Goal: Task Accomplishment & Management: Manage account settings

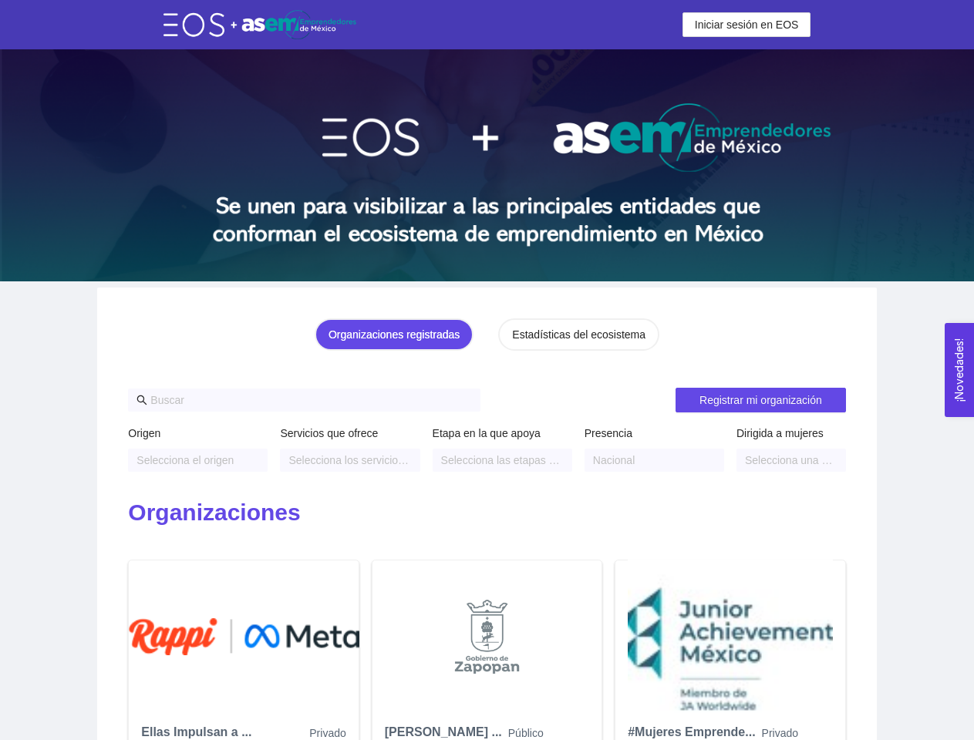
click at [747, 25] on span "Iniciar sesión en EOS" at bounding box center [747, 24] width 104 height 17
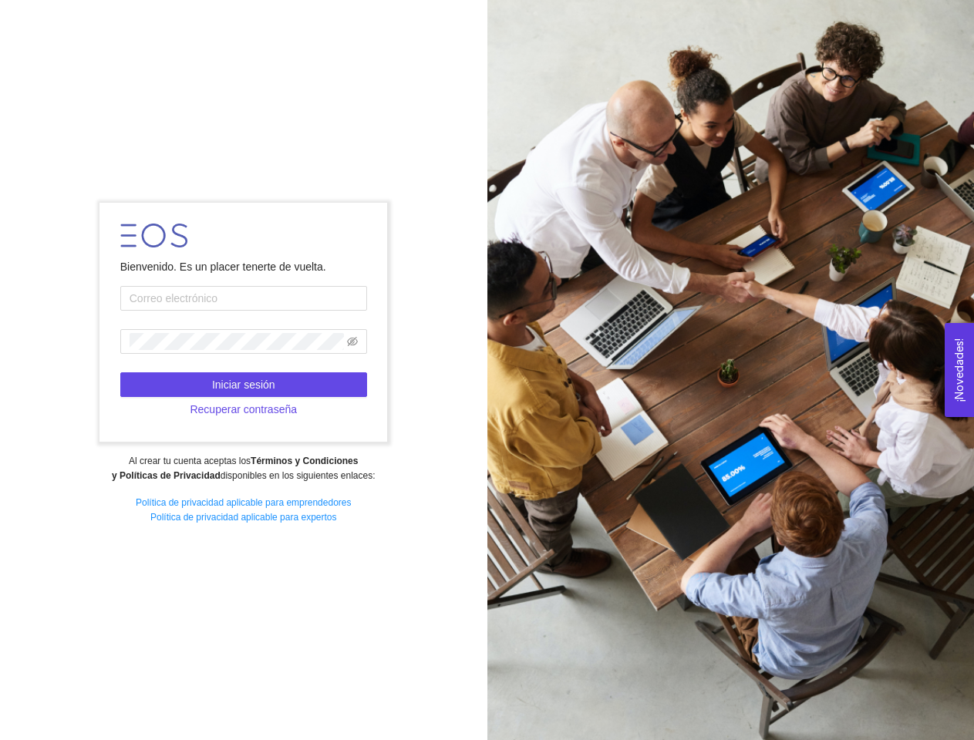
click at [397, 335] on div "Bienvenido. Es un placer tenerte de vuelta. Iniciar sesión Recuperar contraseña…" at bounding box center [243, 370] width 487 height 355
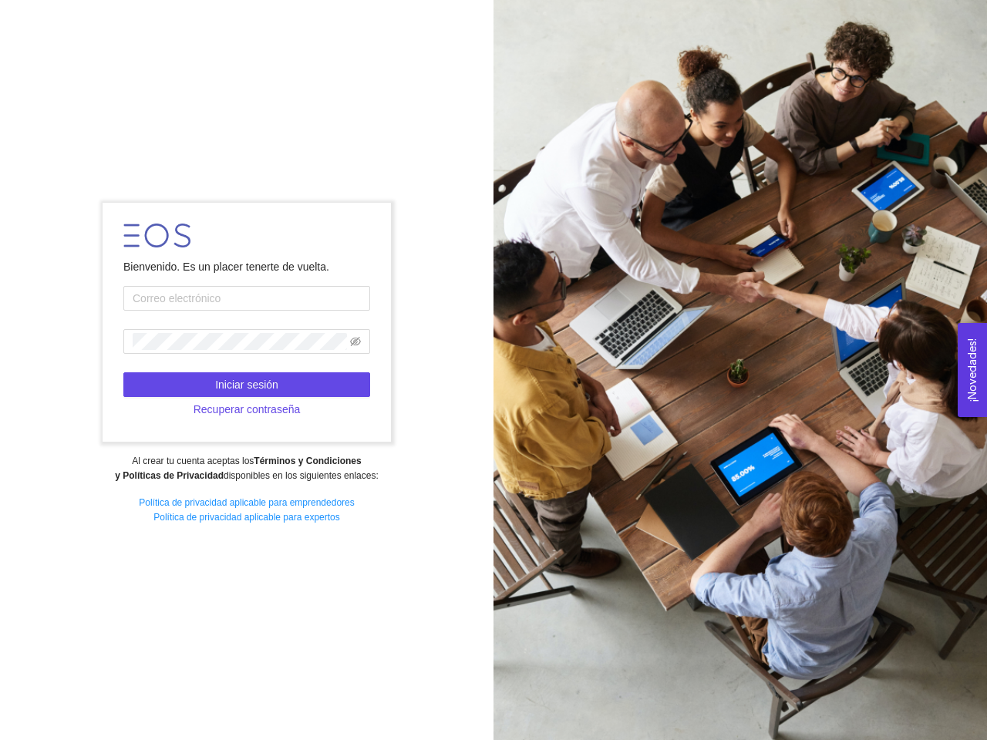
click at [577, 335] on div at bounding box center [739, 370] width 493 height 740
click at [760, 400] on div at bounding box center [739, 370] width 493 height 740
click at [197, 460] on div "Al crear tu cuenta aceptas los Términos y Condiciones y Políticas de Privacidad…" at bounding box center [246, 468] width 473 height 29
click at [349, 460] on strong "Términos y Condiciones y Políticas de Privacidad" at bounding box center [238, 468] width 246 height 25
click at [502, 460] on div at bounding box center [739, 370] width 493 height 740
